Goal: Task Accomplishment & Management: Complete application form

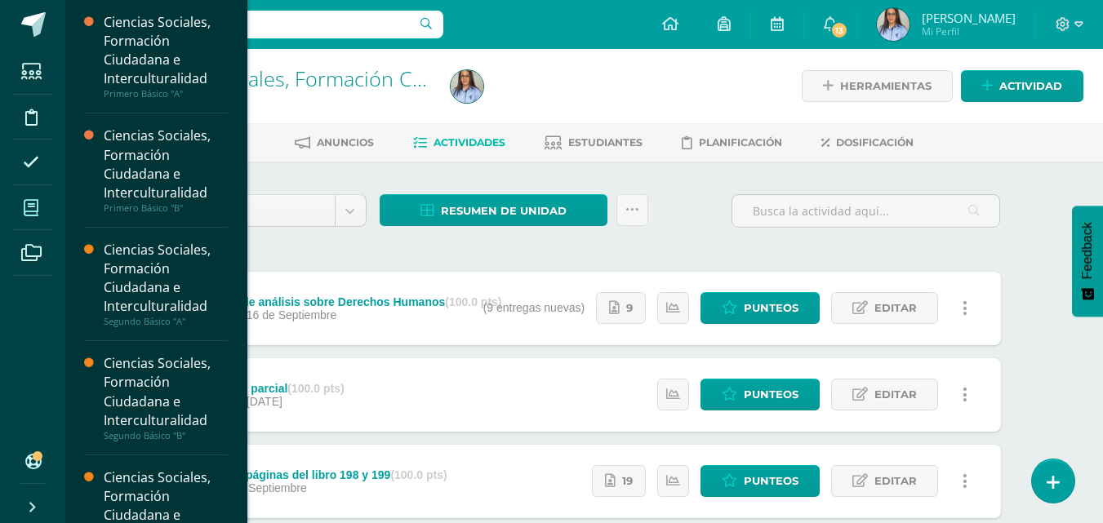
click at [27, 194] on span at bounding box center [31, 207] width 37 height 37
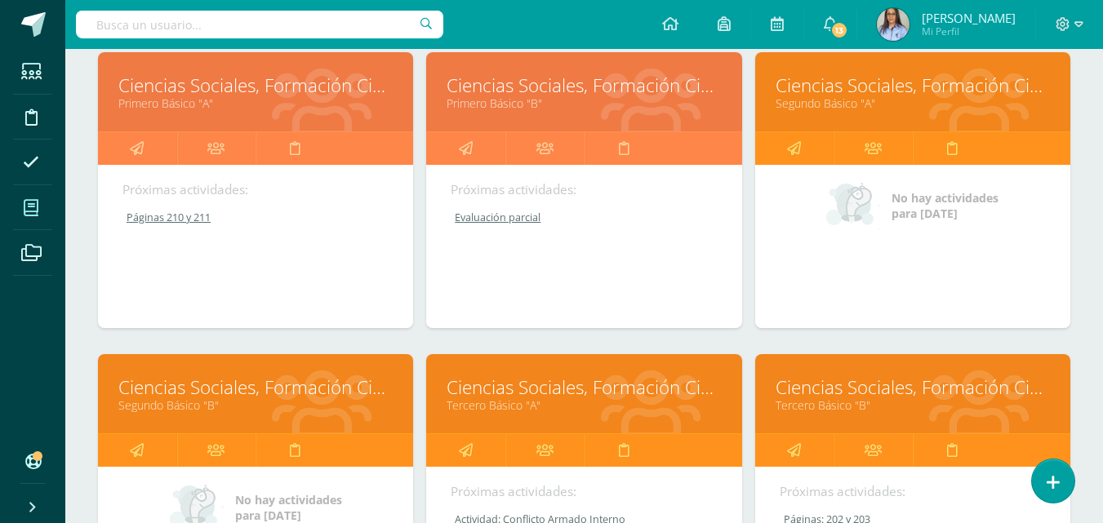
scroll to position [253, 0]
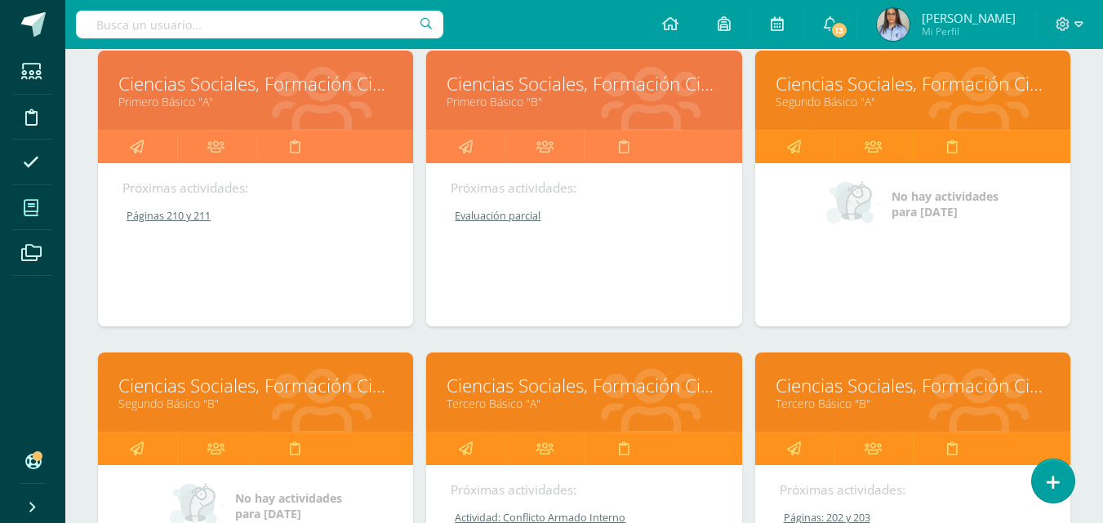
click at [143, 390] on link "Ciencias Sociales, Formación Ciudadana e Interculturalidad" at bounding box center [255, 385] width 274 height 25
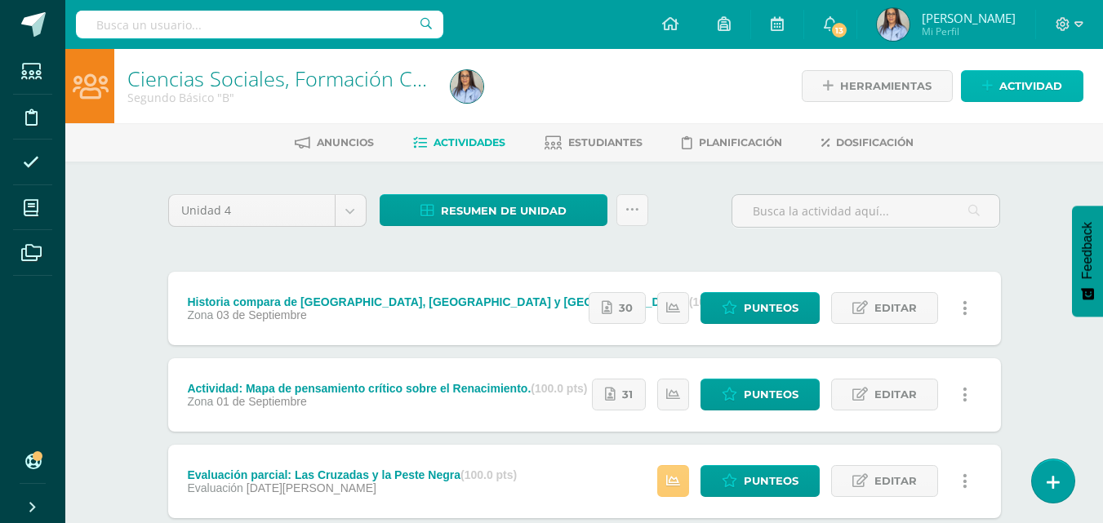
click at [1028, 81] on span "Actividad" at bounding box center [1030, 86] width 63 height 30
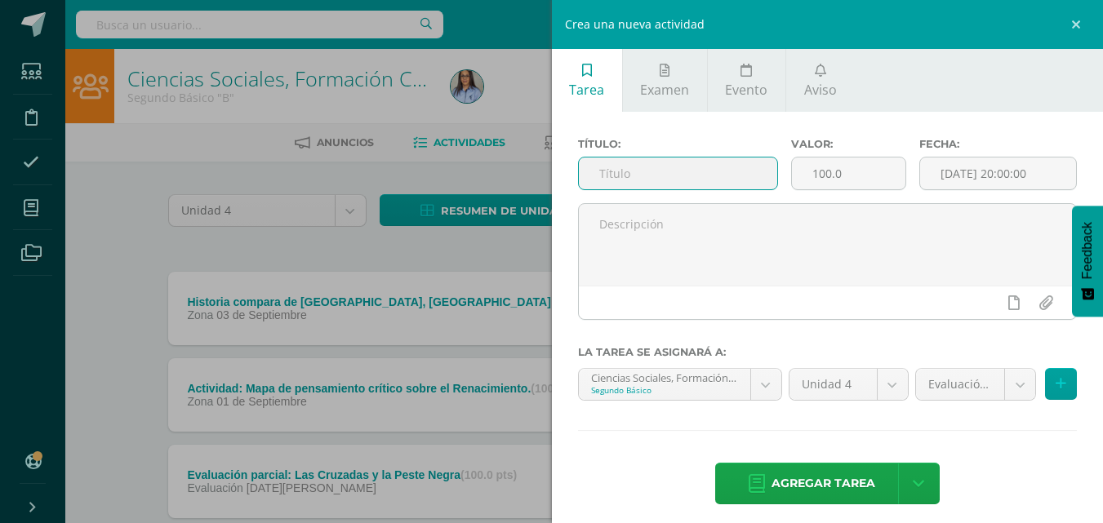
click at [668, 166] on input "text" at bounding box center [678, 174] width 198 height 32
type input "Artículo de opinión: Las 2 Guatemalas"
click at [977, 173] on input "[DATE] 20:00:00" at bounding box center [998, 174] width 156 height 32
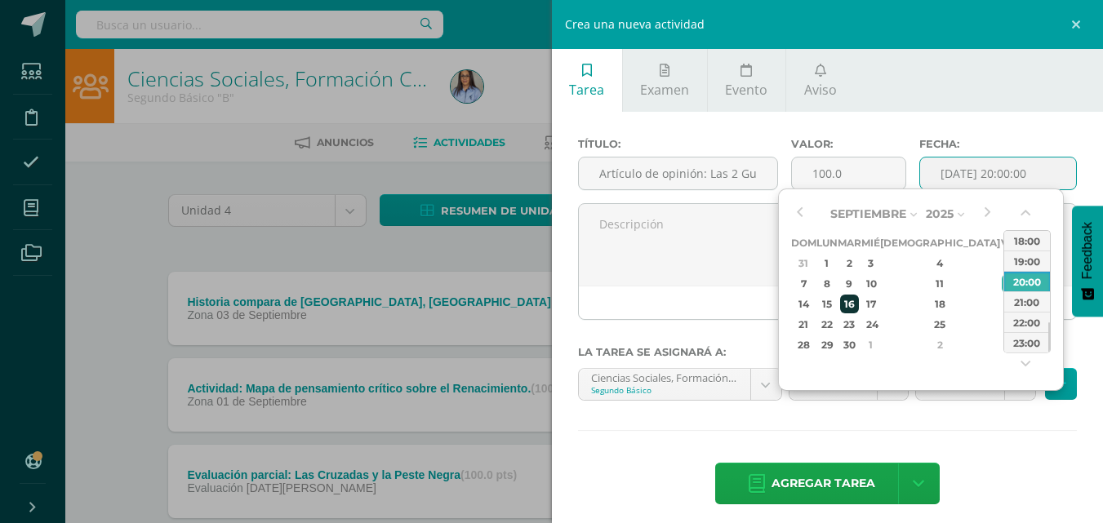
click at [856, 309] on div "16" at bounding box center [849, 304] width 19 height 19
click at [859, 309] on div "16" at bounding box center [849, 304] width 19 height 19
click at [1028, 341] on div "23:00" at bounding box center [1027, 342] width 46 height 20
type input "2025-09-16 23:00"
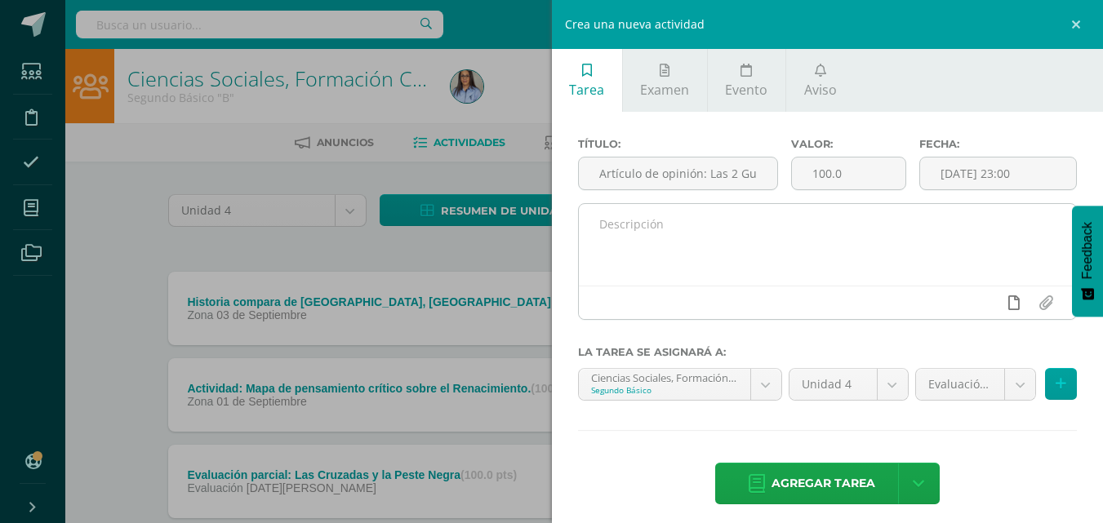
click at [997, 295] on link at bounding box center [1013, 302] width 32 height 31
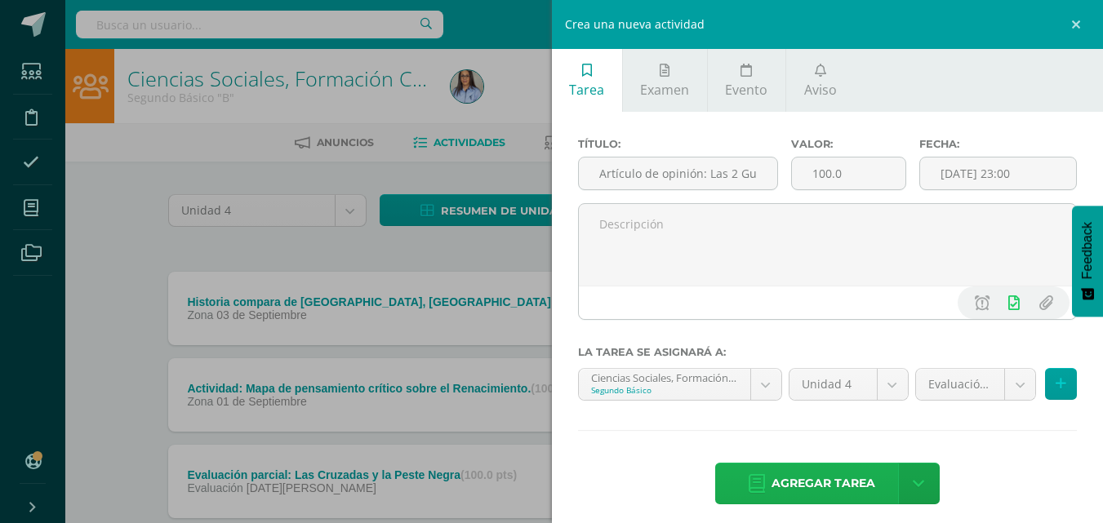
click at [828, 486] on span "Agregar tarea" at bounding box center [823, 484] width 104 height 40
